Goal: Task Accomplishment & Management: Use online tool/utility

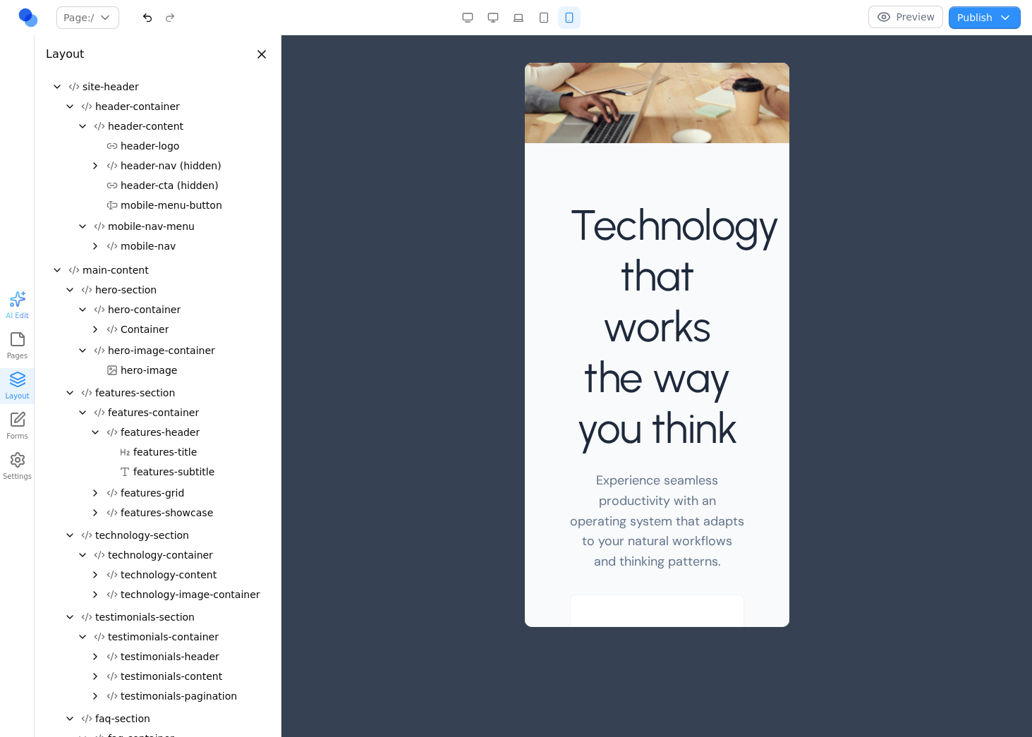
scroll to position [63, 0]
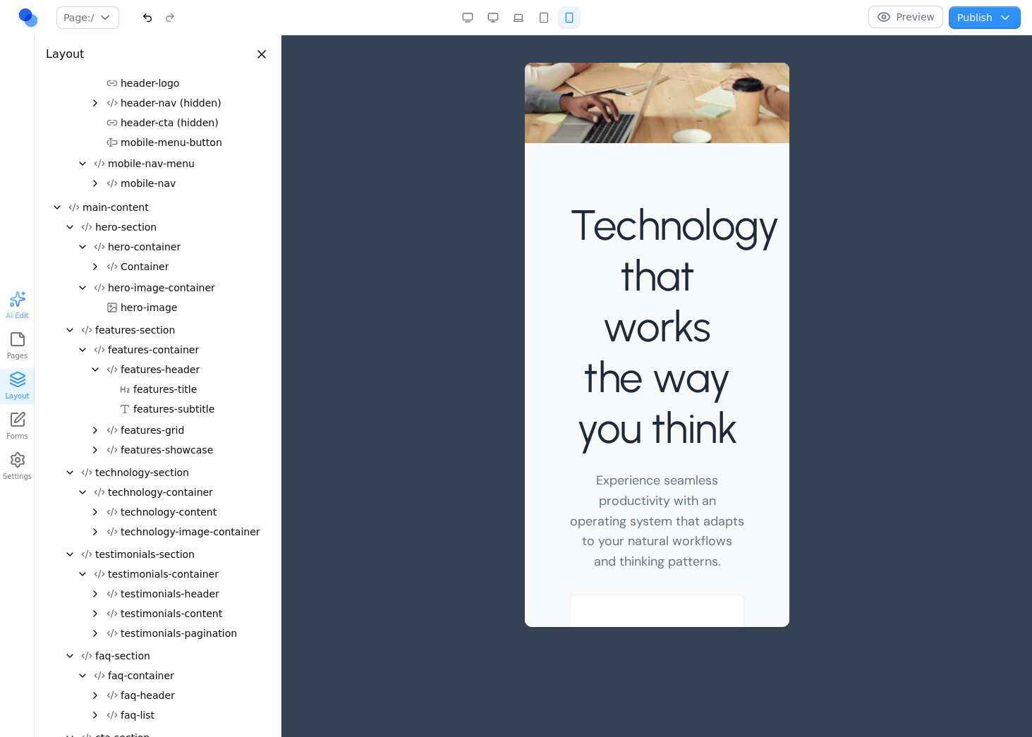
click at [520, 15] on button "button" at bounding box center [518, 17] width 23 height 23
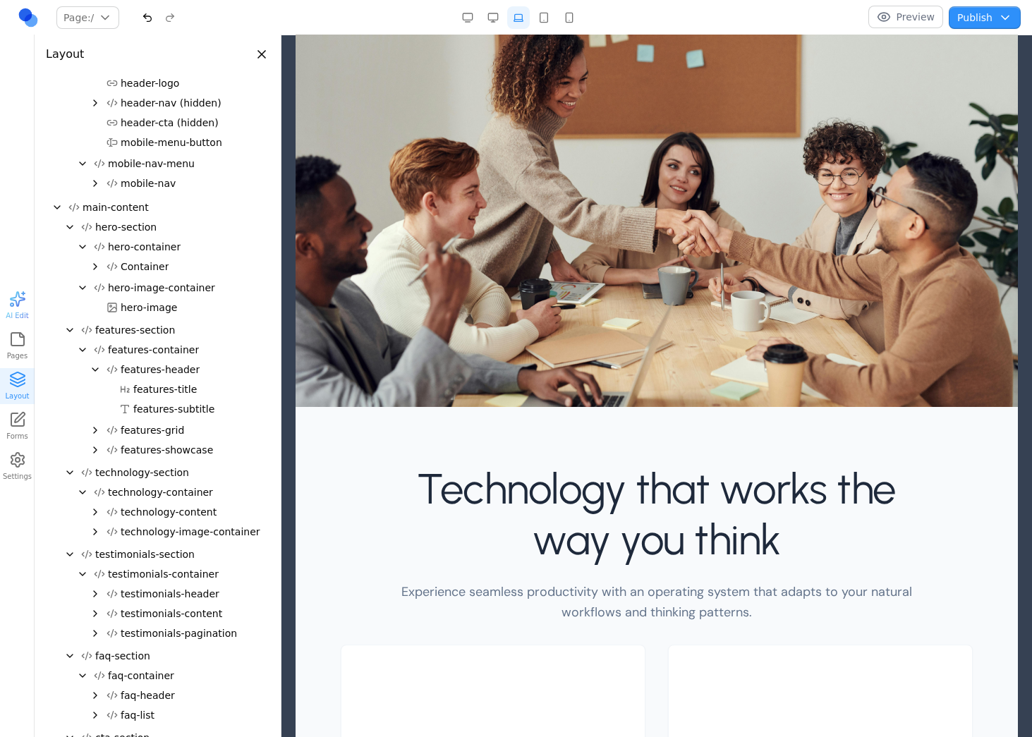
scroll to position [0, 0]
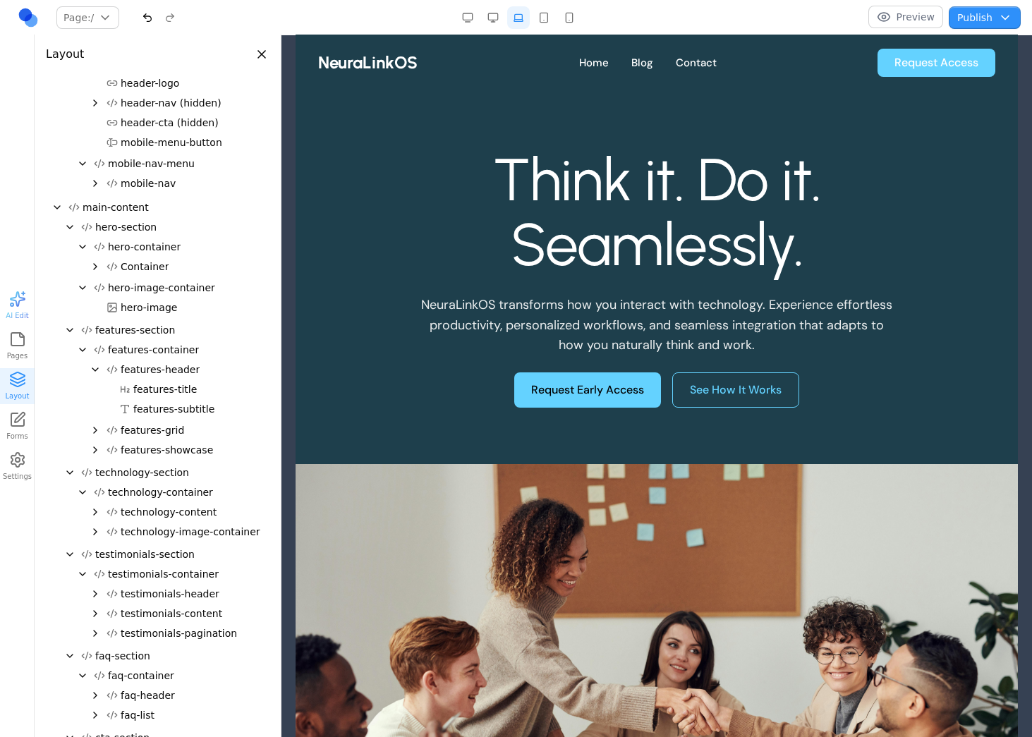
click at [998, 17] on button "Publish" at bounding box center [985, 17] width 72 height 23
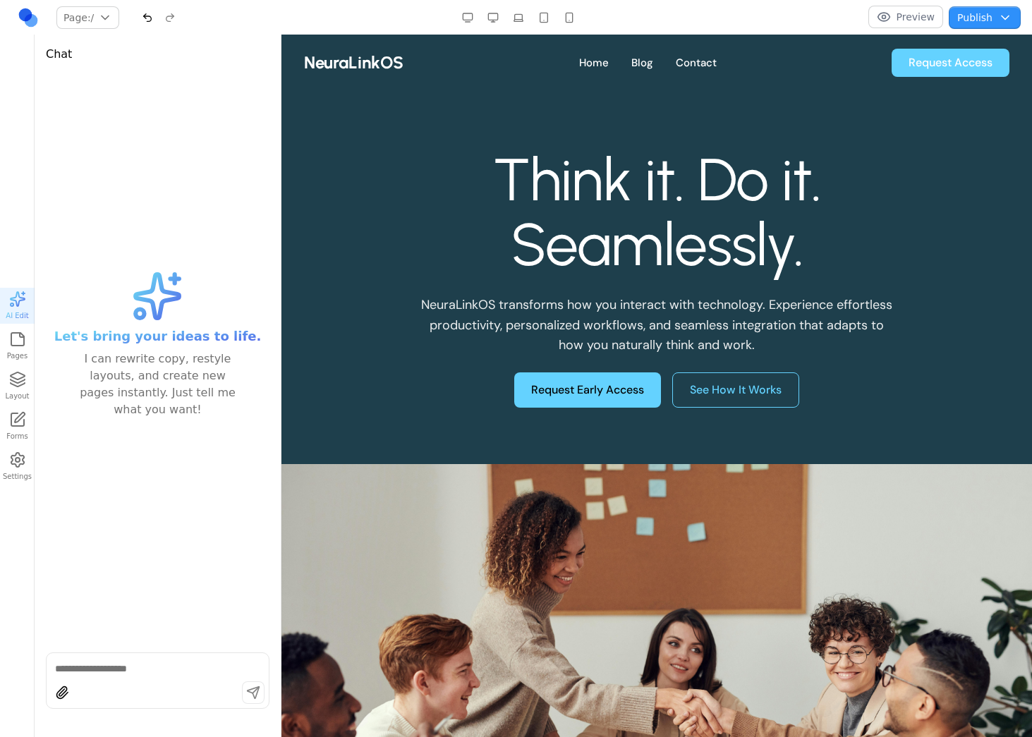
click at [998, 17] on button "Publish" at bounding box center [985, 17] width 72 height 23
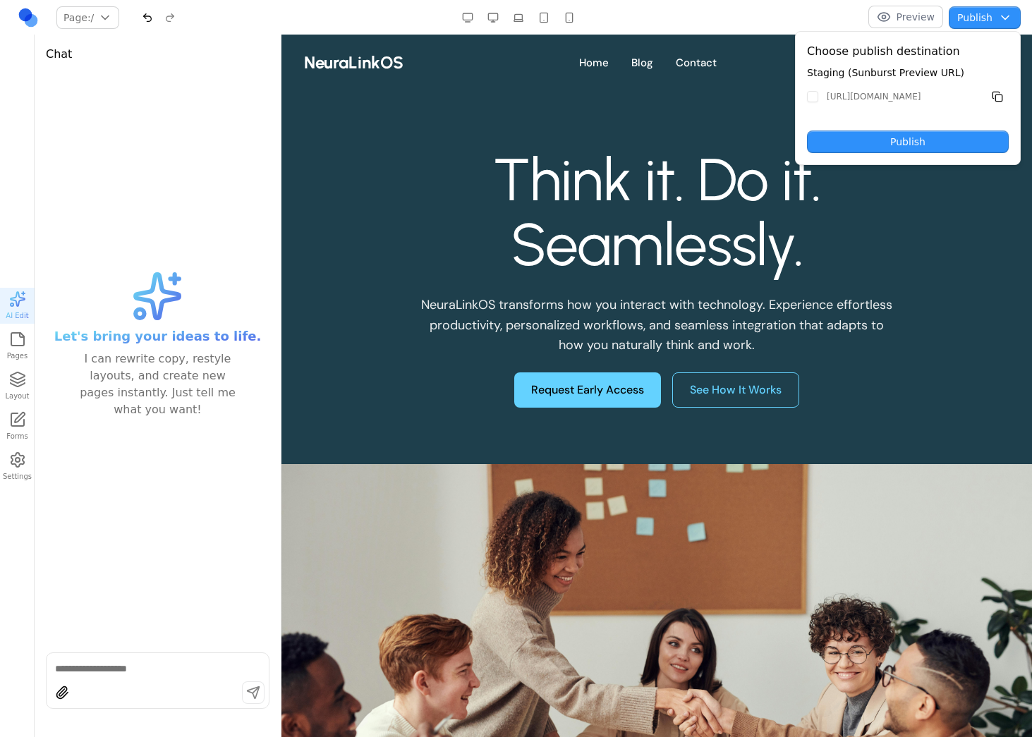
click at [998, 17] on button "Publish" at bounding box center [985, 17] width 72 height 23
